Goal: Navigation & Orientation: Go to known website

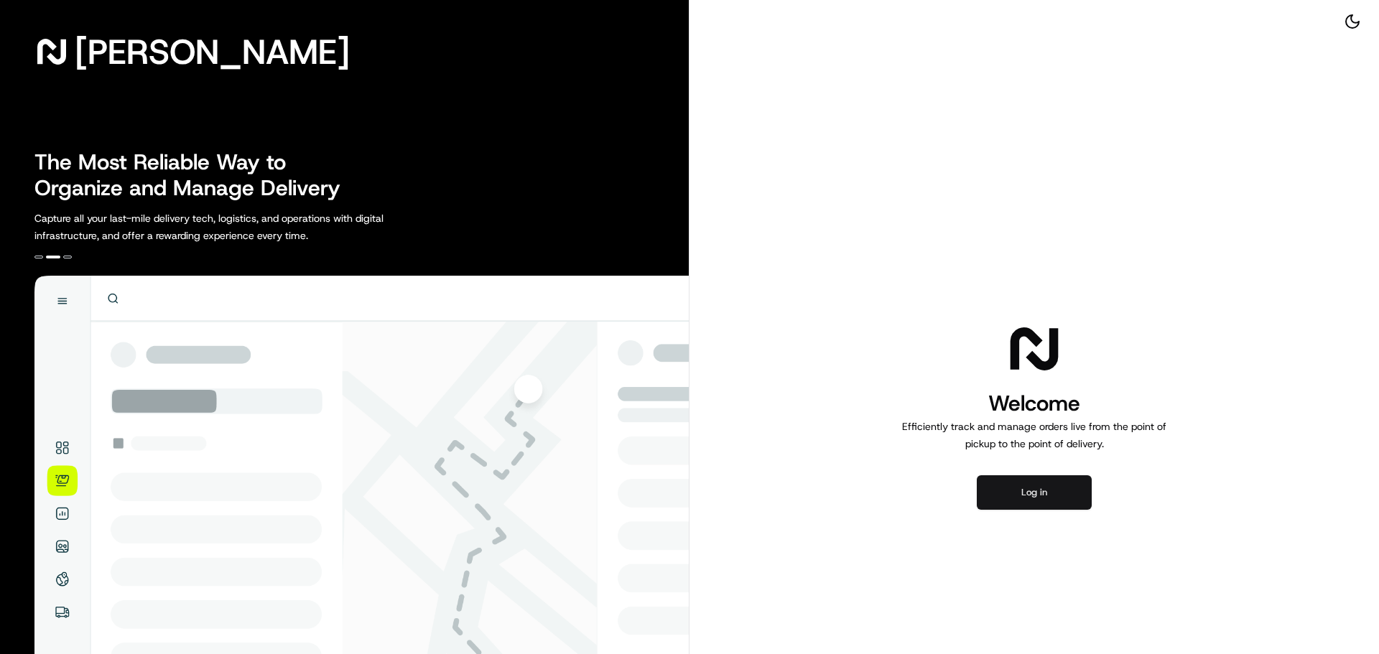
click at [1039, 490] on button "Log in" at bounding box center [1034, 492] width 115 height 34
